Goal: Check status: Check status

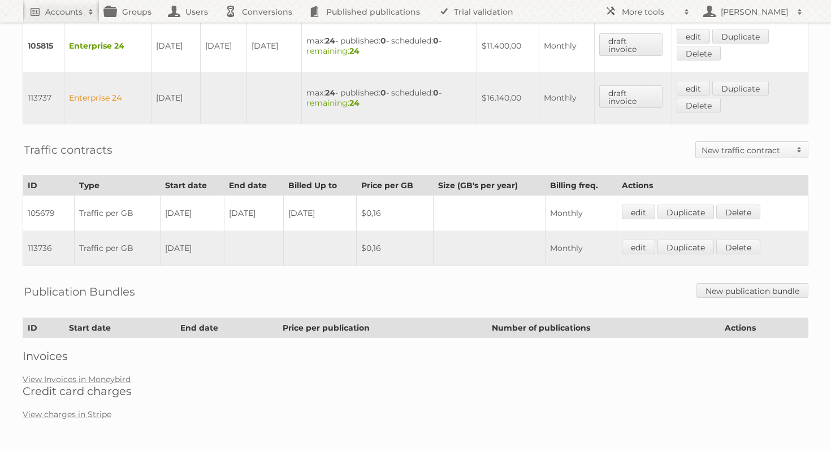
scroll to position [471, 0]
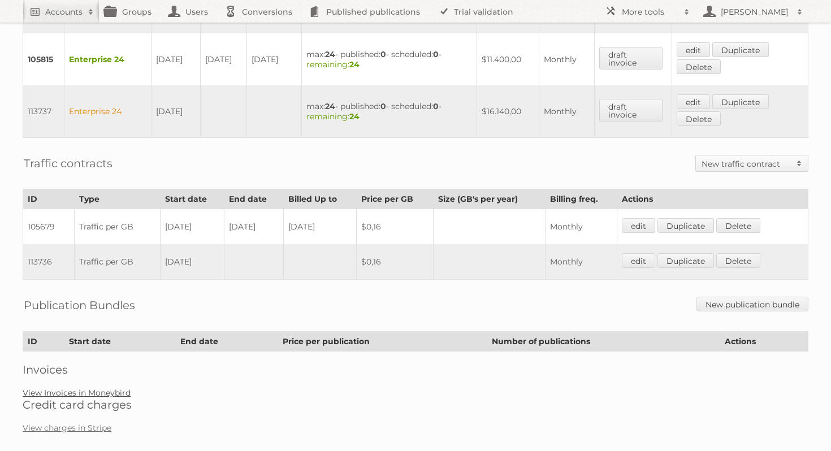
click at [79, 391] on link "View Invoices in Moneybird" at bounding box center [77, 393] width 108 height 10
click at [94, 427] on link "View charges in Stripe" at bounding box center [67, 428] width 89 height 10
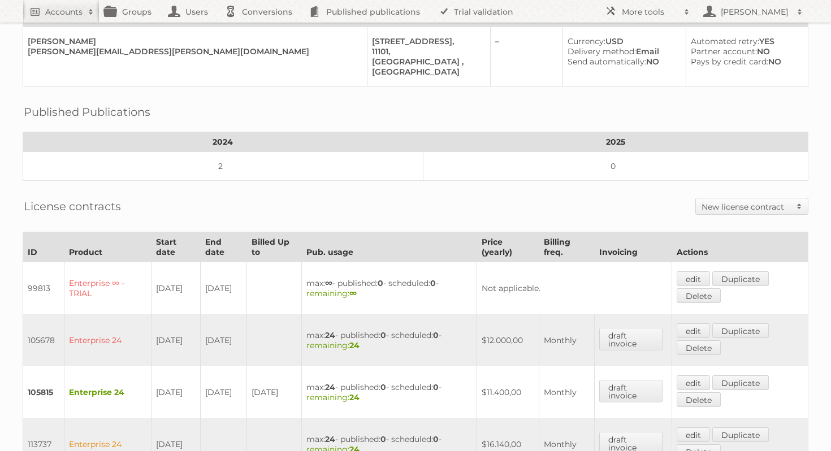
scroll to position [194, 0]
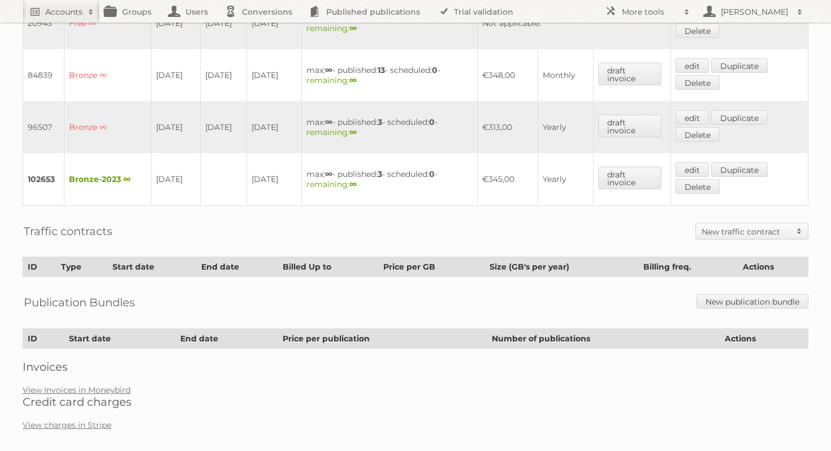
scroll to position [436, 0]
